Goal: Register for event/course

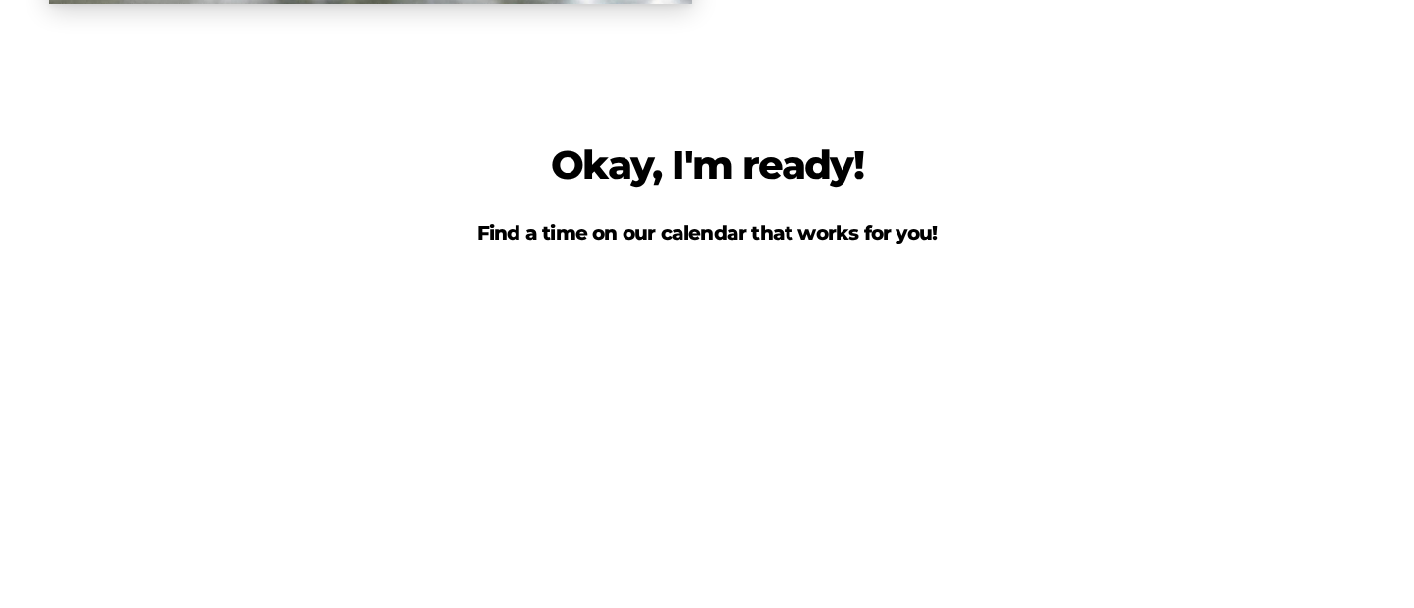
scroll to position [4410, 0]
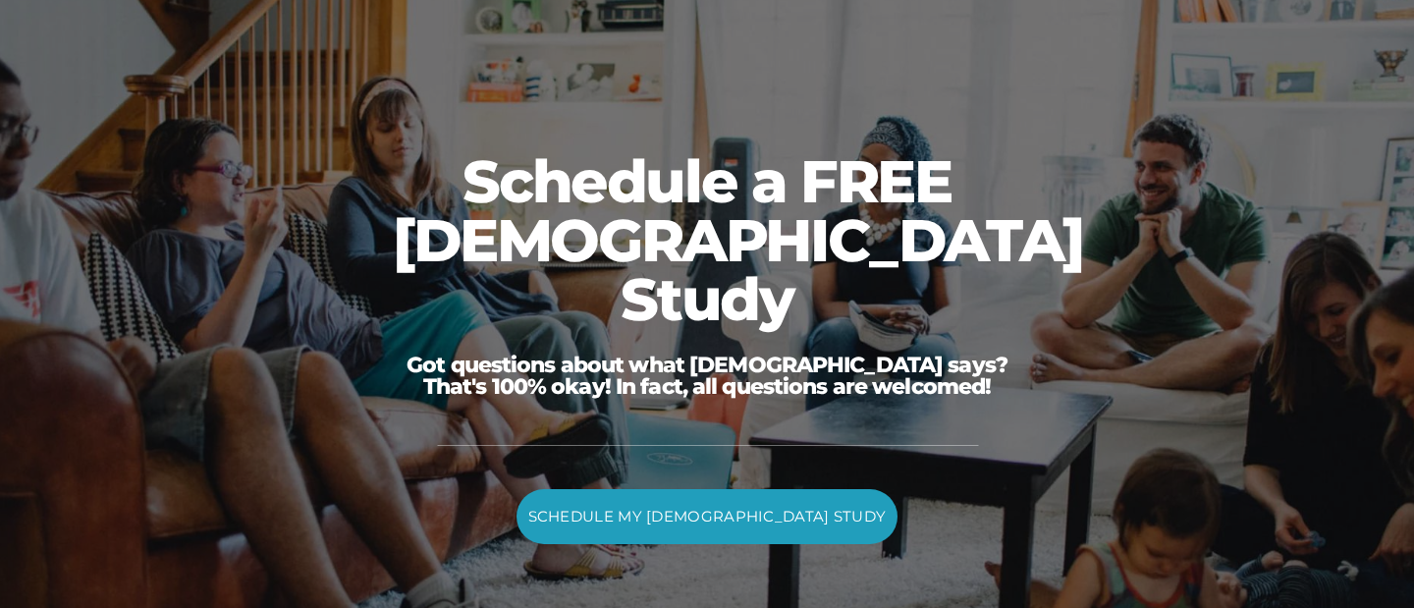
scroll to position [28, 0]
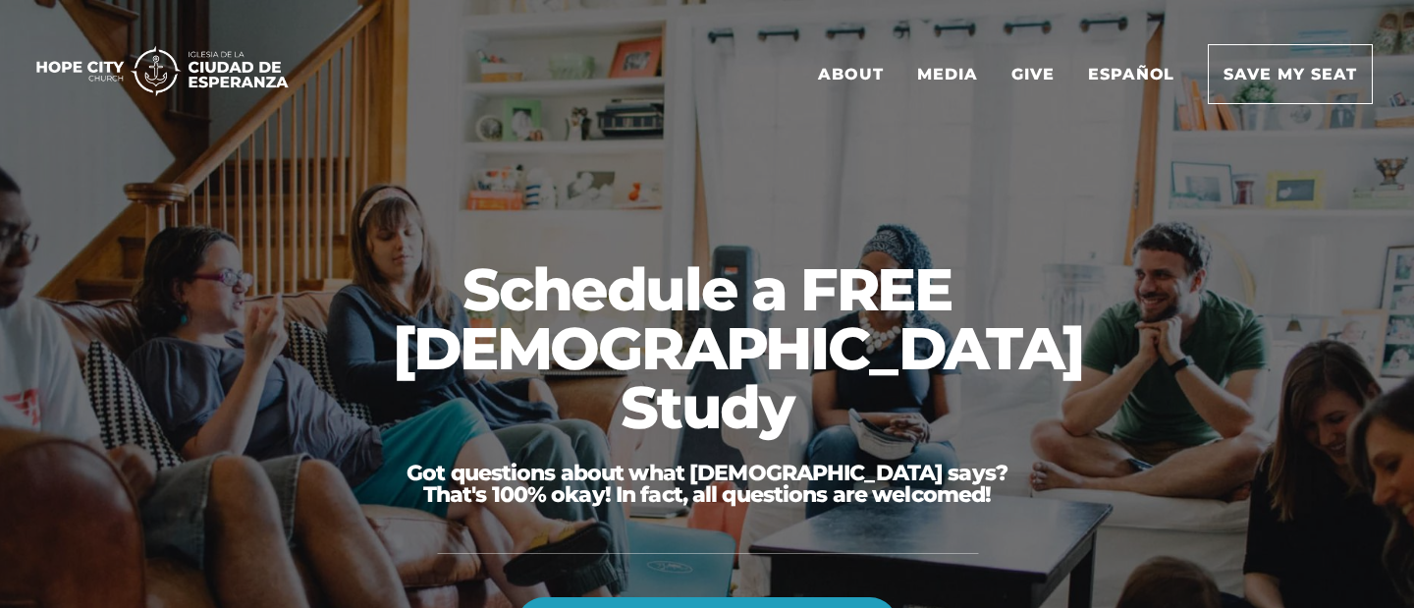
scroll to position [29, 0]
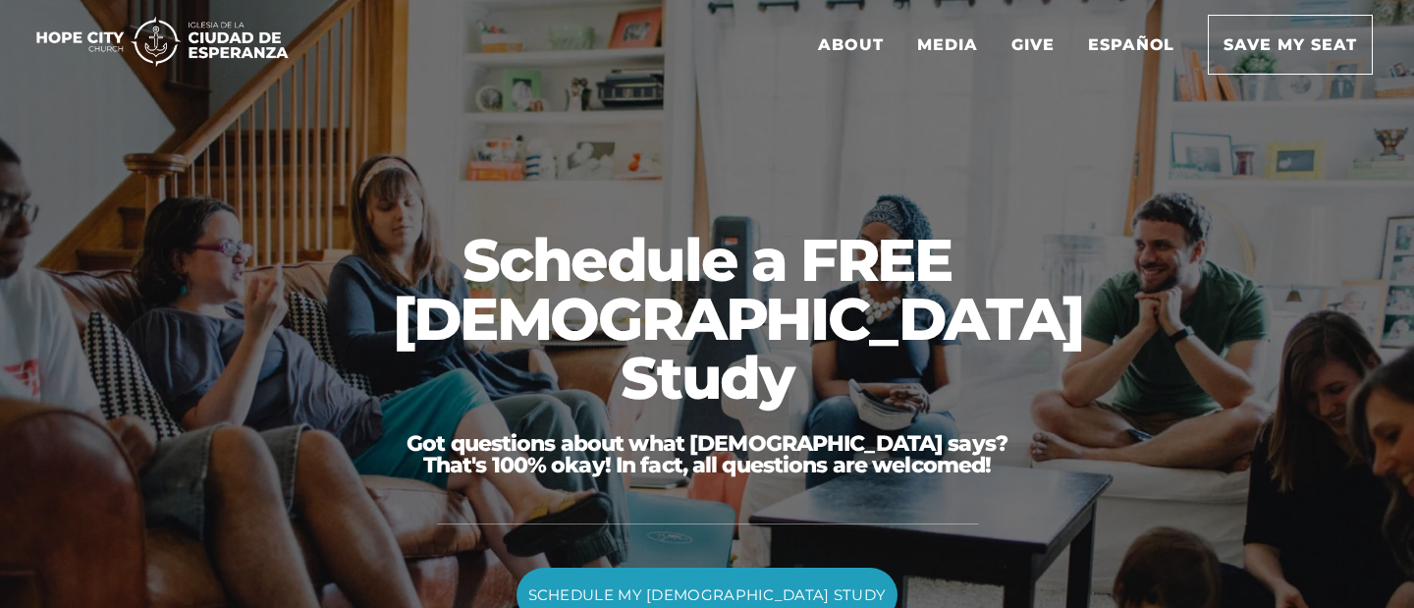
click at [782, 568] on link "SCHEDULE MY [DEMOGRAPHIC_DATA] STUDY" at bounding box center [708, 595] width 382 height 55
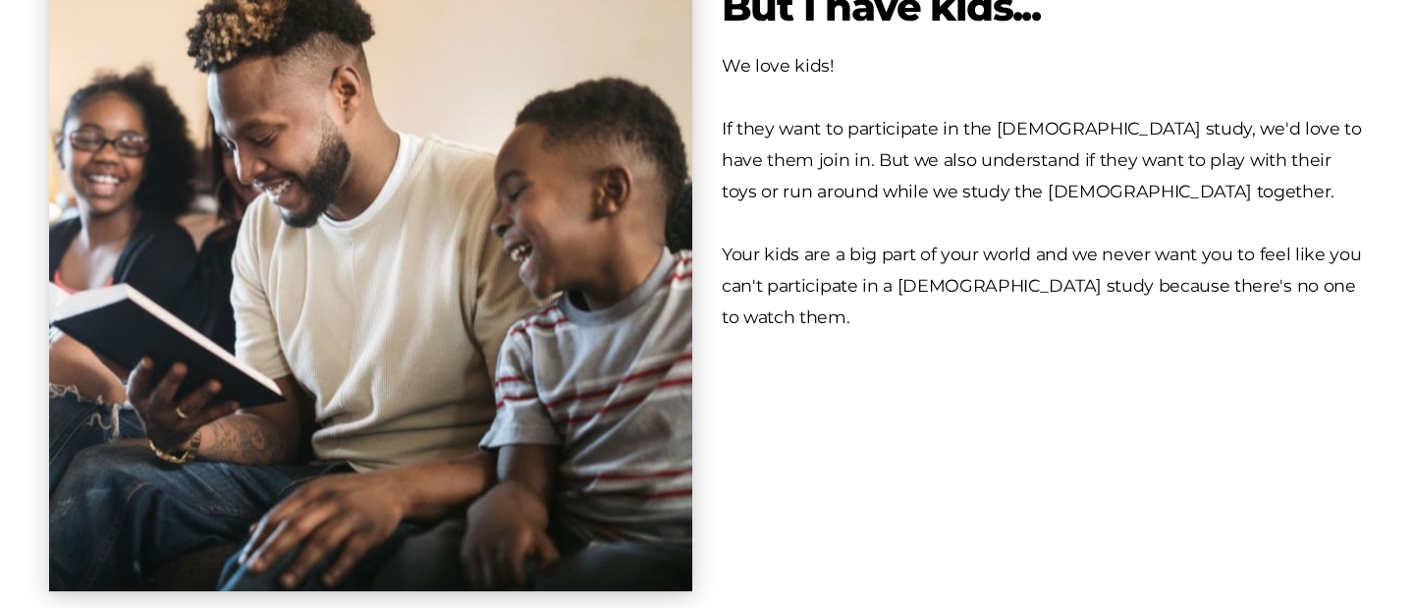
scroll to position [2319, 0]
